Goal: Task Accomplishment & Management: Use online tool/utility

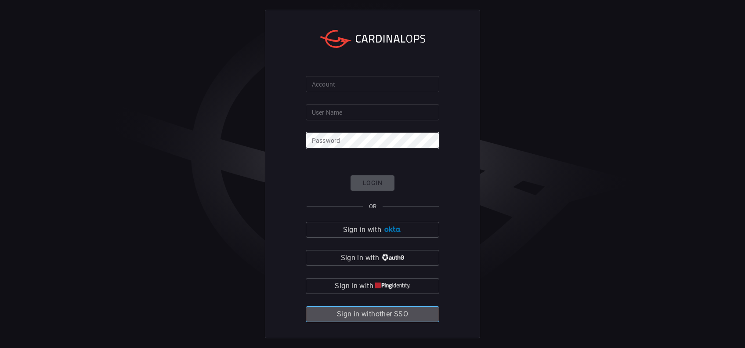
click at [391, 316] on span "Sign in with other SSO" at bounding box center [372, 314] width 71 height 12
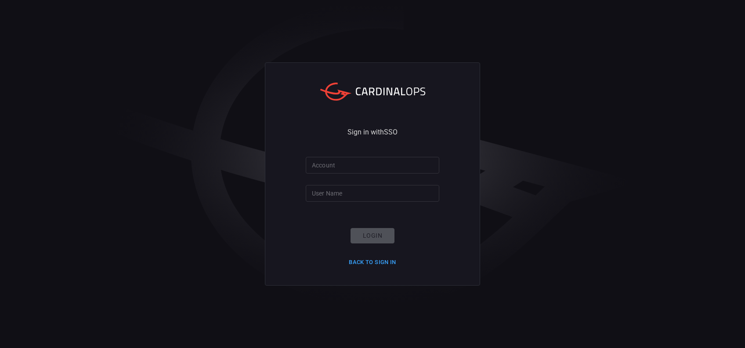
click at [370, 166] on input "Account" at bounding box center [373, 165] width 134 height 16
click at [387, 187] on input "User Name" at bounding box center [373, 193] width 134 height 16
paste input "santander-global"
type input "santander-global"
click at [382, 162] on input "Account" at bounding box center [373, 165] width 134 height 16
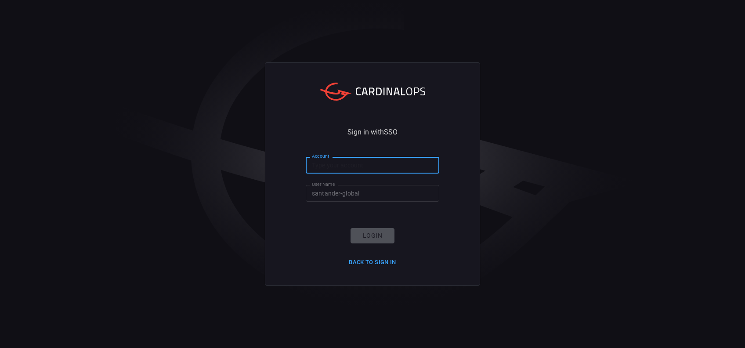
paste input "santander-global"
type input "santander-global"
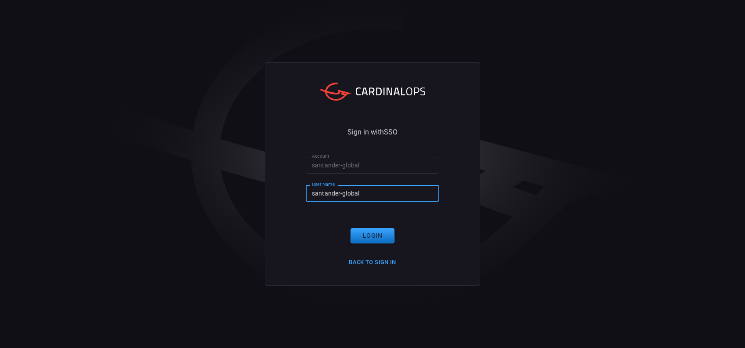
drag, startPoint x: 381, startPoint y: 191, endPoint x: 287, endPoint y: 203, distance: 95.7
click at [298, 192] on div "Sign in with SSO Account santander-global Account User Name santander-global Us…" at bounding box center [372, 173] width 215 height 223
type input "[EMAIL_ADDRESS][PERSON_NAME][DOMAIN_NAME]"
click at [366, 234] on button "Login" at bounding box center [373, 235] width 44 height 15
